Goal: Transaction & Acquisition: Purchase product/service

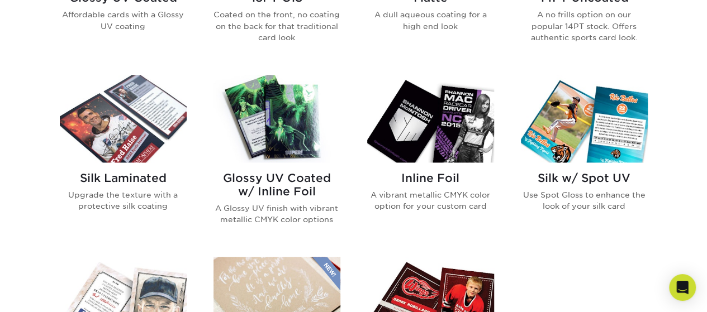
scroll to position [894, 0]
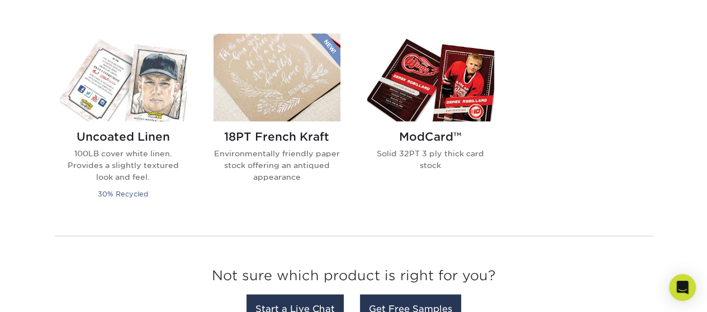
click at [447, 92] on img at bounding box center [430, 78] width 127 height 88
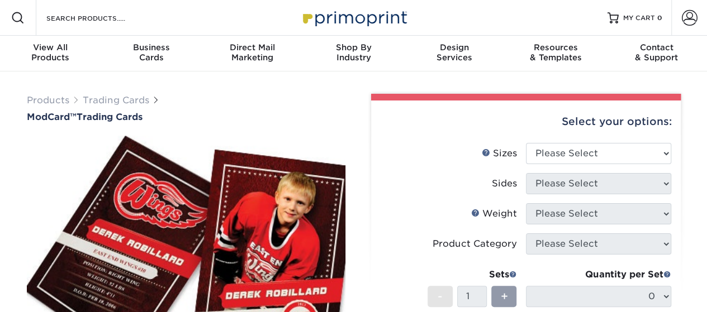
scroll to position [56, 0]
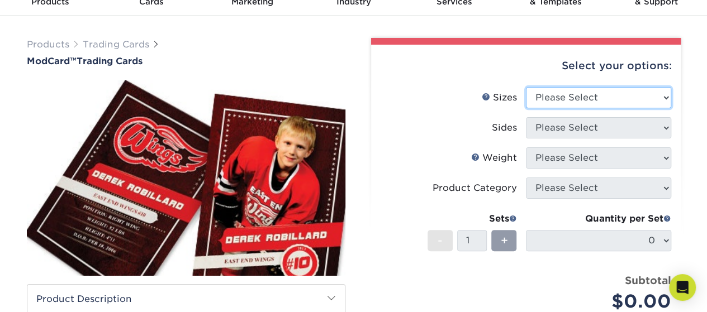
click at [608, 97] on select "Please Select 2.5" x 3.5"" at bounding box center [598, 97] width 145 height 21
select select "2.50x3.50"
click at [526, 87] on select "Please Select 2.5" x 3.5"" at bounding box center [598, 97] width 145 height 21
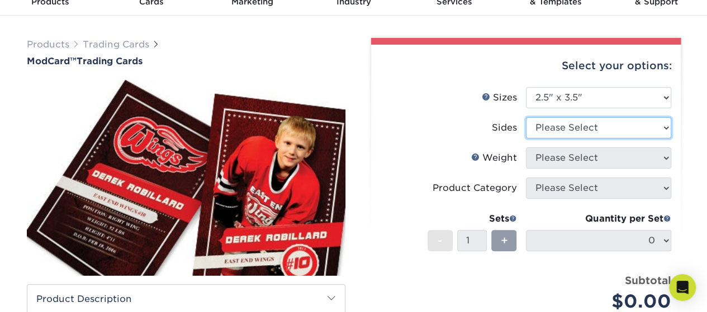
click at [605, 129] on select "Please Select Print Both Sides Print Front Only" at bounding box center [598, 127] width 145 height 21
select select "13abbda7-1d64-4f25-8bb2-c179b224825d"
click at [526, 117] on select "Please Select Print Both Sides Print Front Only" at bounding box center [598, 127] width 145 height 21
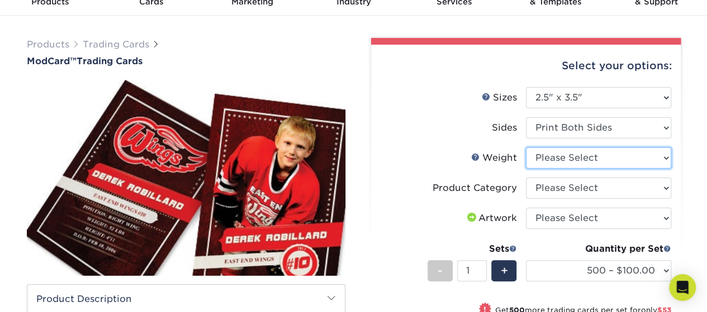
click at [565, 164] on select "Please Select 32PTUCBLK" at bounding box center [598, 158] width 145 height 21
select select "32PTUCBLK"
click at [526, 148] on select "Please Select 32PTUCBLK" at bounding box center [598, 158] width 145 height 21
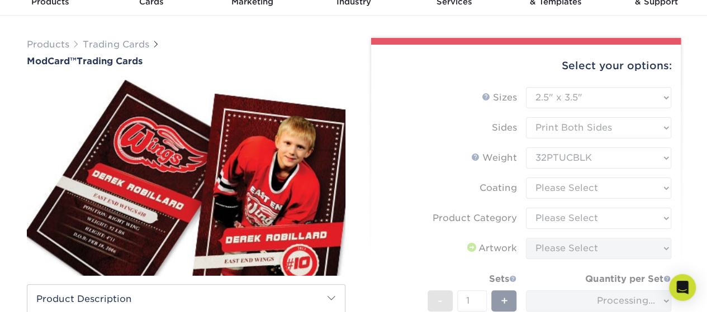
click at [564, 188] on form "Sizes Help Sizes Please Select 2.5" x 3.5" Sides Please Select Coating" at bounding box center [526, 242] width 292 height 311
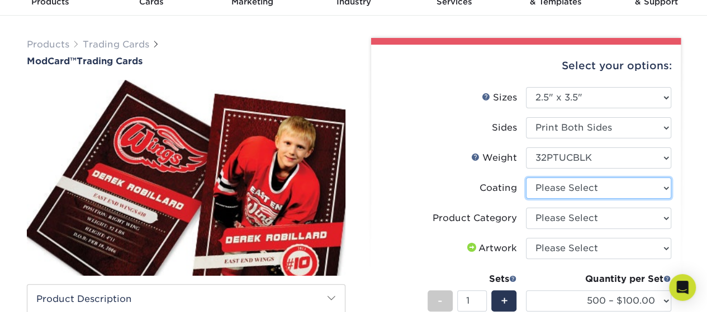
click at [564, 190] on select at bounding box center [598, 188] width 145 height 21
select select "3e7618de-abca-4bda-9f97-8b9129e913d8"
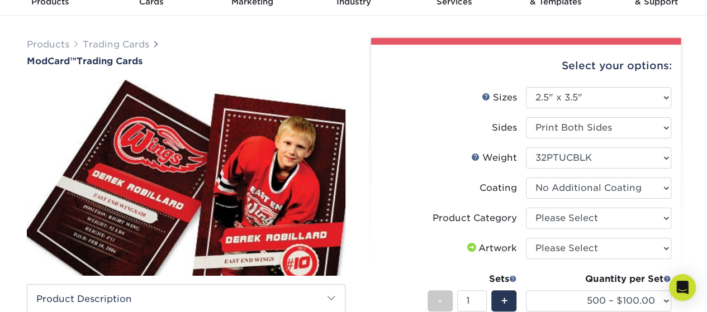
click at [526, 178] on select at bounding box center [598, 188] width 145 height 21
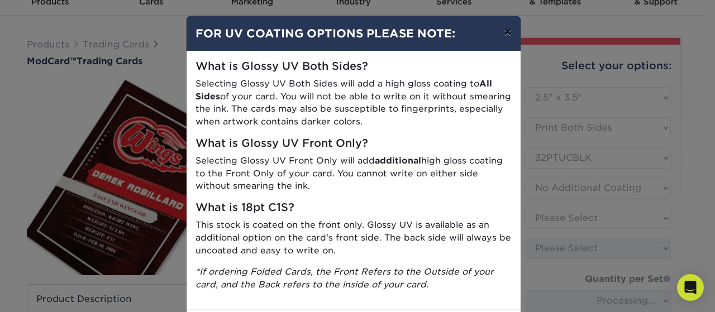
click at [503, 33] on button "×" at bounding box center [507, 31] width 26 height 31
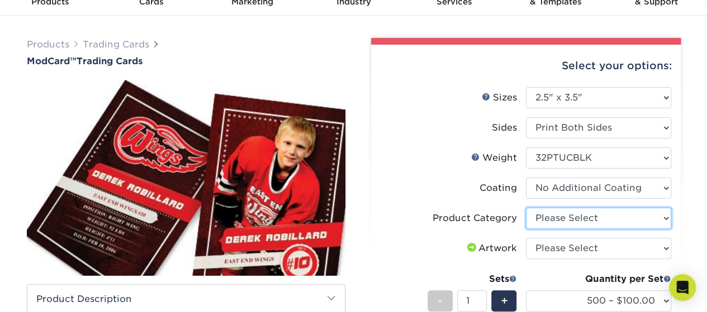
click at [570, 221] on select "Please Select Trading Cards" at bounding box center [598, 218] width 145 height 21
select select "c2f9bce9-36c2-409d-b101-c29d9d031e18"
click at [526, 208] on select "Please Select Trading Cards" at bounding box center [598, 218] width 145 height 21
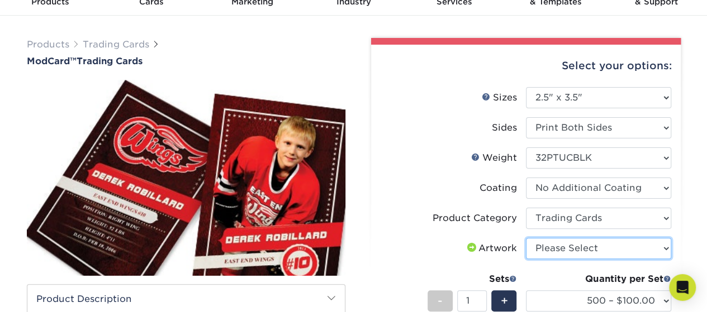
click at [568, 250] on select "Please Select I will upload files I need a design - $100" at bounding box center [598, 248] width 145 height 21
select select "upload"
click at [526, 238] on select "Please Select I will upload files I need a design - $100" at bounding box center [598, 248] width 145 height 21
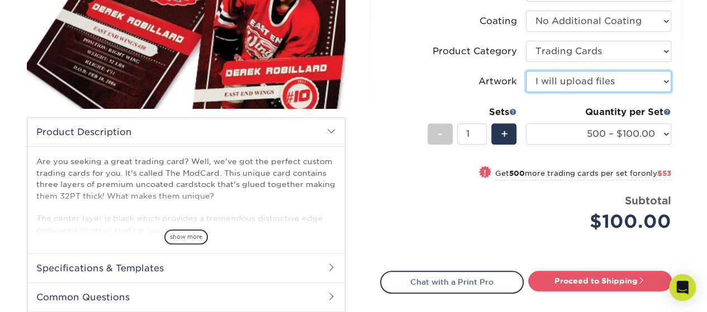
scroll to position [223, 0]
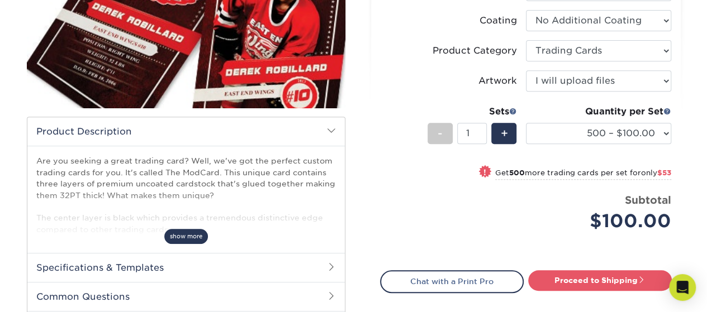
click at [184, 238] on span "show more" at bounding box center [186, 236] width 44 height 15
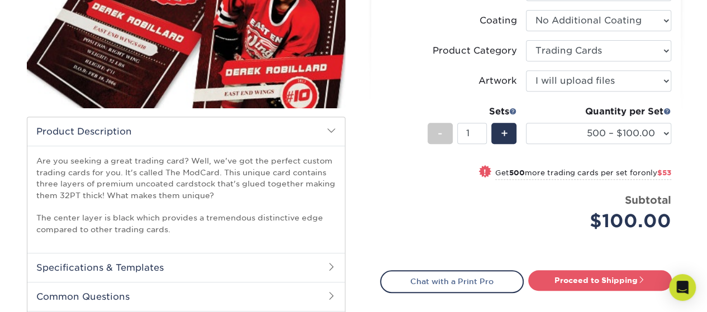
scroll to position [335, 0]
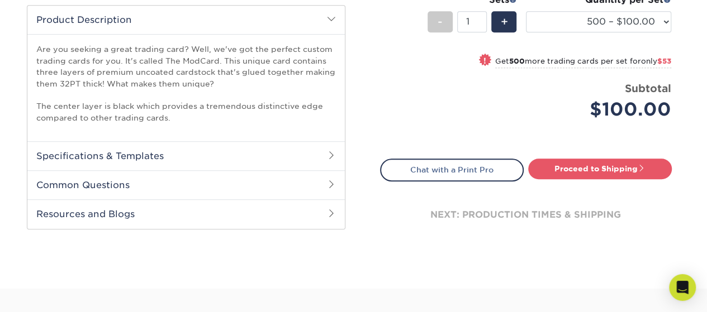
click at [234, 161] on h2 "Specifications & Templates" at bounding box center [185, 155] width 317 height 29
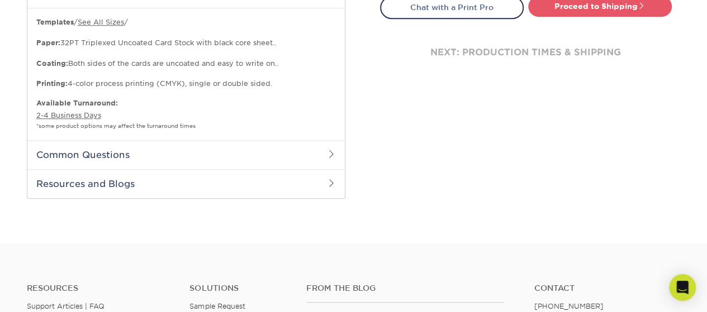
scroll to position [503, 0]
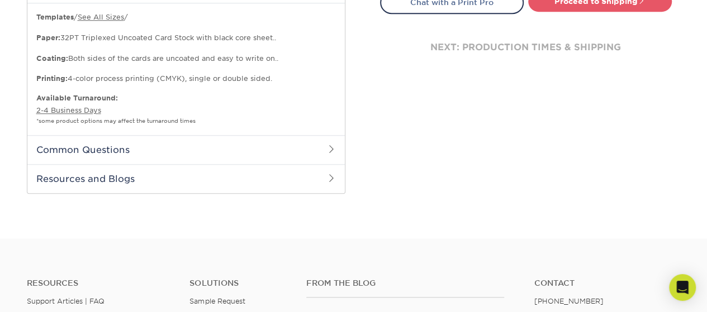
click at [133, 154] on h2 "Common Questions" at bounding box center [185, 149] width 317 height 29
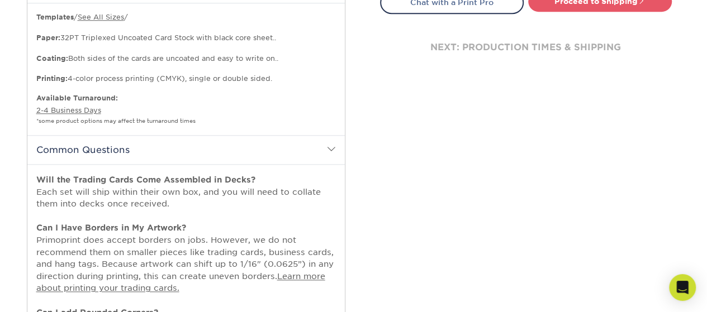
scroll to position [726, 0]
